Goal: Communication & Community: Answer question/provide support

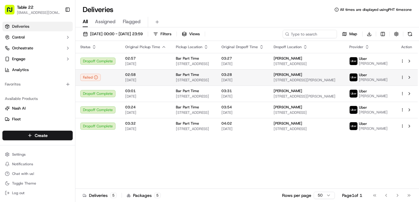
click at [288, 80] on td "[PERSON_NAME] [STREET_ADDRESS][PERSON_NAME]" at bounding box center [307, 77] width 76 height 16
click at [269, 82] on td "03:28 [DATE]" at bounding box center [243, 77] width 52 height 16
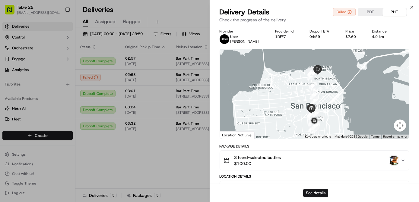
click at [398, 161] on div "3 hand-selected bottles $100.00" at bounding box center [312, 161] width 177 height 12
click at [394, 160] on img "button" at bounding box center [394, 161] width 8 height 8
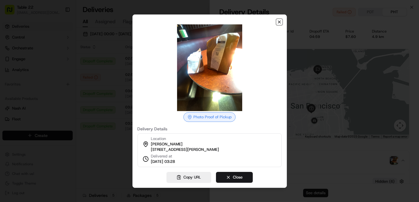
click at [279, 20] on icon "button" at bounding box center [279, 22] width 5 height 5
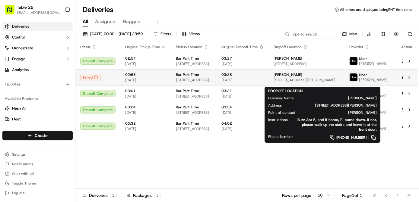
drag, startPoint x: 313, startPoint y: 78, endPoint x: 286, endPoint y: 77, distance: 27.5
click at [286, 77] on td "[PERSON_NAME] [STREET_ADDRESS][PERSON_NAME]" at bounding box center [307, 77] width 76 height 16
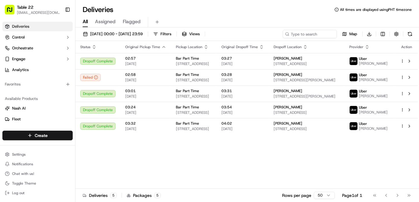
copy span "[PERSON_NAME]"
click at [106, 165] on div "Status Original Pickup Time Pickup Location Original Dropoff Time Dropoff Locat…" at bounding box center [246, 115] width 342 height 148
click at [33, 173] on span "Chat with us!" at bounding box center [23, 174] width 22 height 5
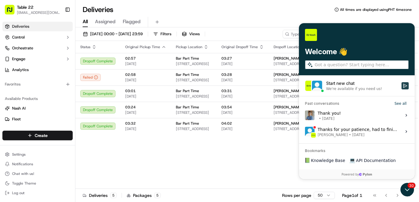
click at [405, 86] on icon "Start new chat" at bounding box center [404, 85] width 5 height 5
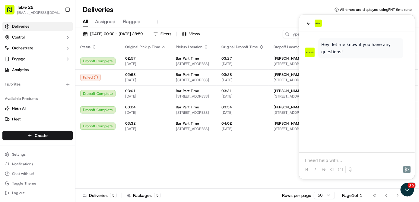
click at [338, 157] on div at bounding box center [356, 164] width 111 height 23
click at [338, 160] on p at bounding box center [357, 161] width 104 height 6
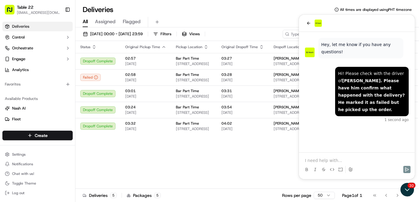
click at [234, 164] on div "Status Original Pickup Time Pickup Location Original Dropoff Time Dropoff Locat…" at bounding box center [246, 115] width 342 height 148
click at [309, 24] on icon "back" at bounding box center [308, 23] width 5 height 5
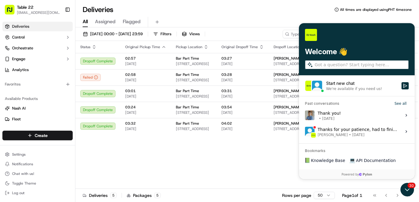
click at [414, 190] on div "30" at bounding box center [407, 189] width 16 height 15
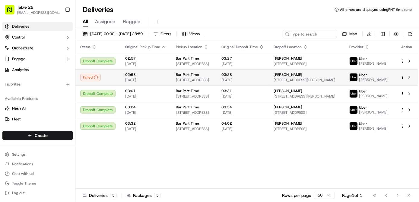
click at [322, 77] on div "[PERSON_NAME]" at bounding box center [307, 74] width 66 height 5
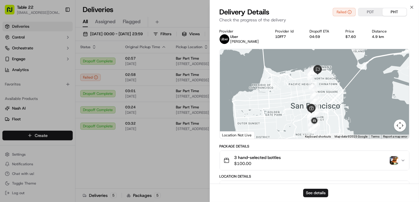
click at [395, 159] on img "button" at bounding box center [394, 161] width 8 height 8
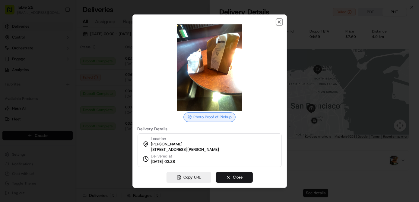
click at [280, 21] on icon "button" at bounding box center [279, 22] width 5 height 5
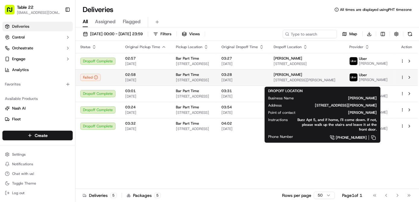
drag, startPoint x: 312, startPoint y: 78, endPoint x: 290, endPoint y: 77, distance: 22.3
click at [290, 77] on td "[PERSON_NAME] [STREET_ADDRESS][PERSON_NAME]" at bounding box center [307, 77] width 76 height 16
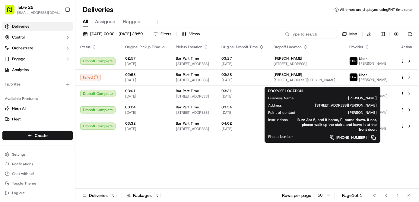
copy span "[PERSON_NAME]"
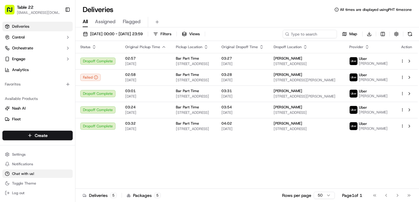
click at [23, 176] on span "Chat with us!" at bounding box center [23, 174] width 22 height 5
click at [50, 175] on button "Chat with us!" at bounding box center [37, 174] width 70 height 8
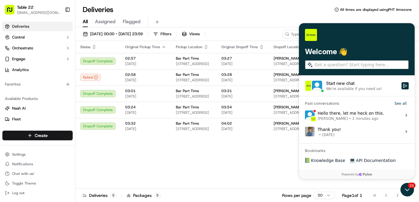
click at [368, 113] on div "Hello there, let me heck on this. [PERSON_NAME] • 2 minutes ago" at bounding box center [350, 115] width 66 height 11
click at [305, 115] on button "View issue" at bounding box center [304, 115] width 0 height 0
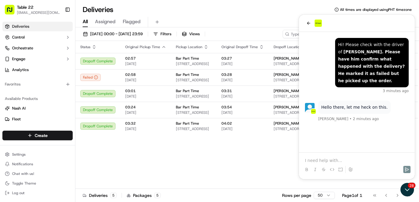
click at [349, 156] on div at bounding box center [356, 164] width 111 height 23
click at [350, 159] on p at bounding box center [357, 161] width 104 height 6
click at [359, 165] on div at bounding box center [356, 170] width 111 height 12
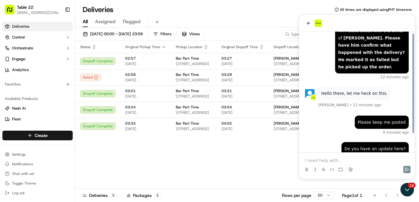
scroll to position [21, 0]
